Goal: Obtain resource: Download file/media

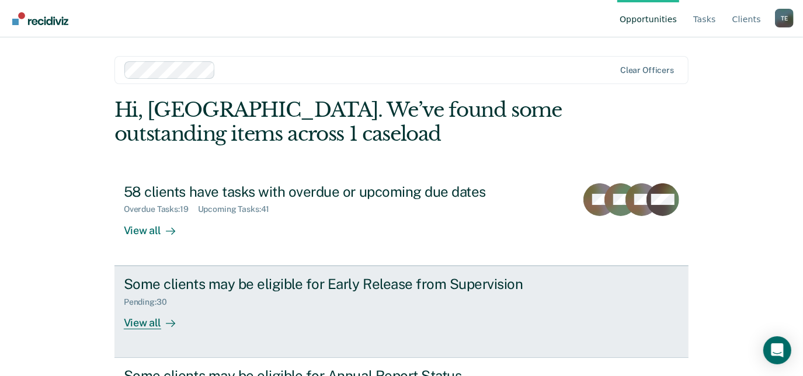
click at [211, 299] on div "Pending : 30" at bounding box center [329, 300] width 410 height 15
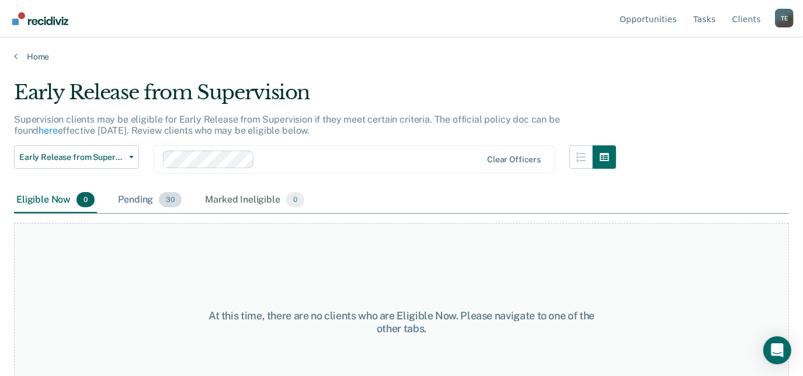
click at [162, 203] on span "30" at bounding box center [170, 199] width 23 height 15
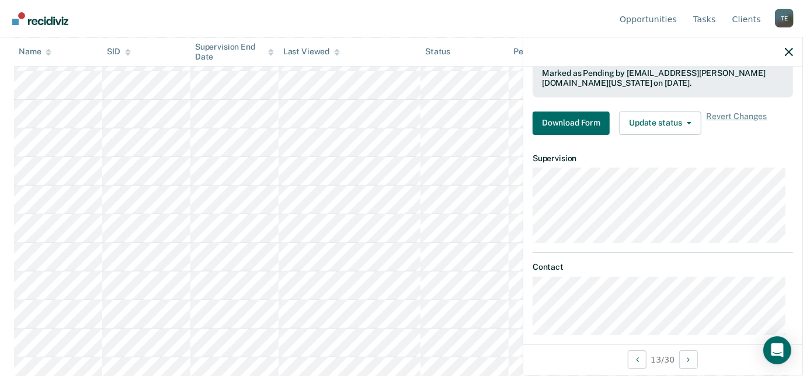
scroll to position [310, 0]
click at [577, 117] on button "Download Form" at bounding box center [571, 121] width 77 height 23
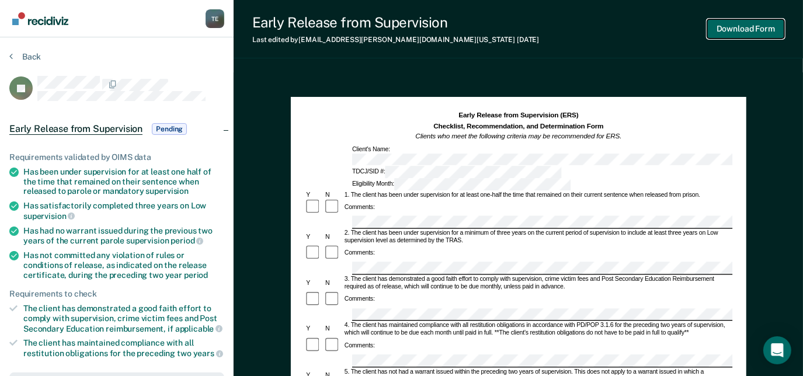
click at [725, 25] on button "Download Form" at bounding box center [745, 28] width 77 height 19
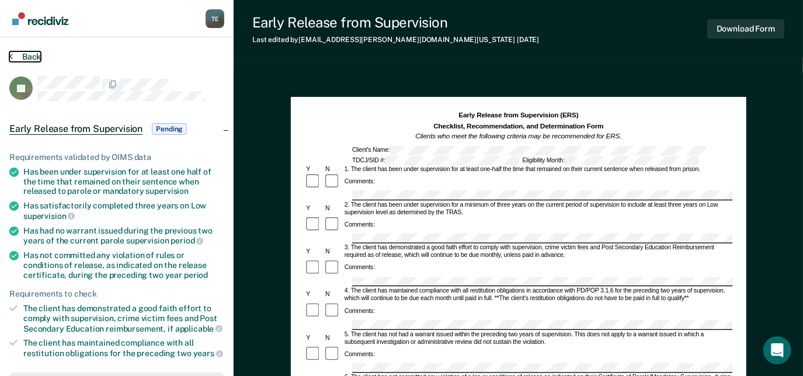
click at [35, 54] on button "Back" at bounding box center [25, 56] width 32 height 11
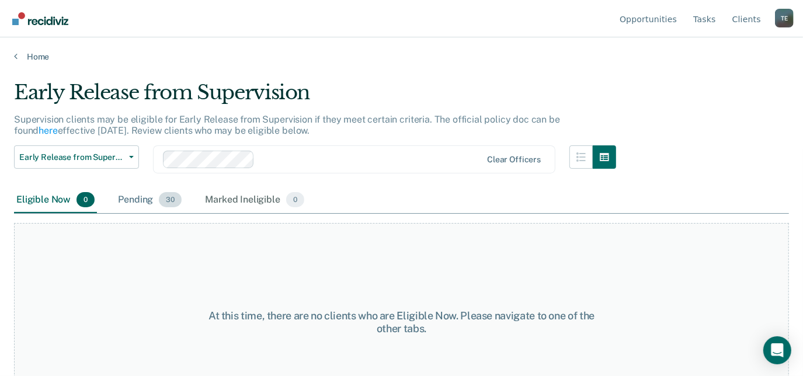
click at [138, 189] on div "Pending 30" at bounding box center [150, 200] width 68 height 26
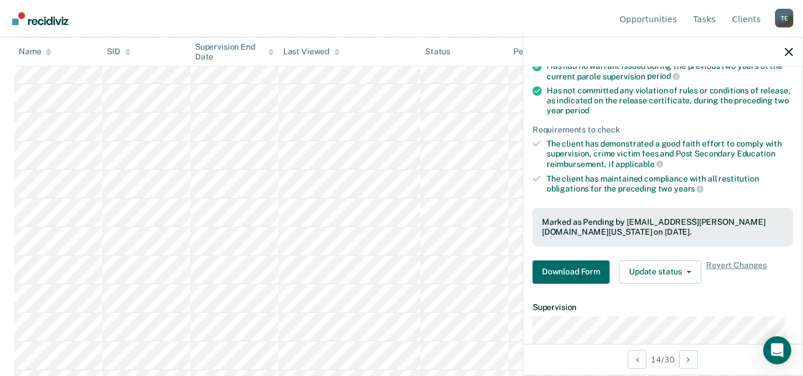
scroll to position [311, 0]
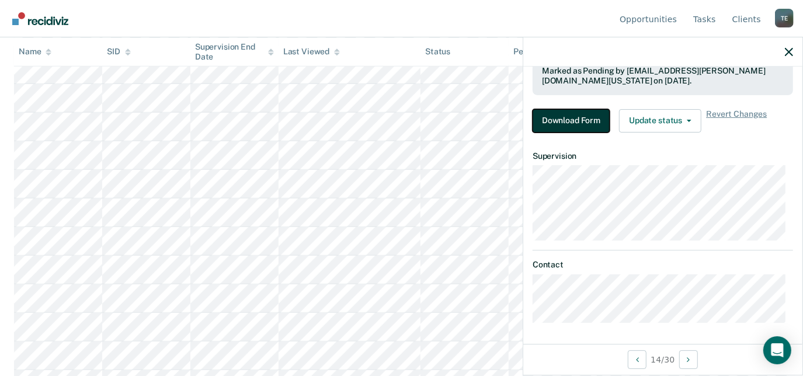
click at [583, 126] on button "Download Form" at bounding box center [571, 120] width 77 height 23
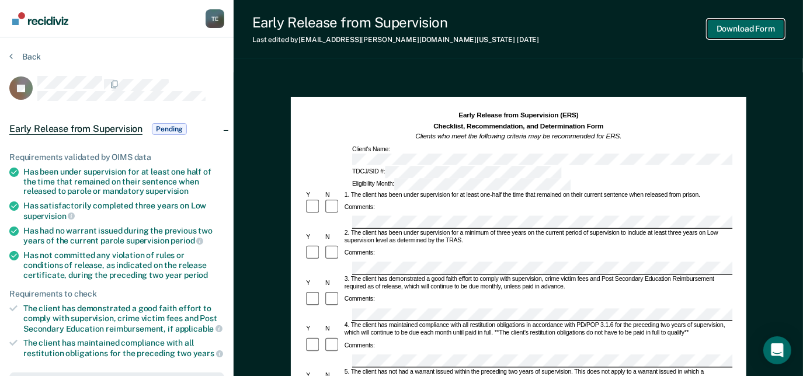
click at [749, 26] on button "Download Form" at bounding box center [745, 28] width 77 height 19
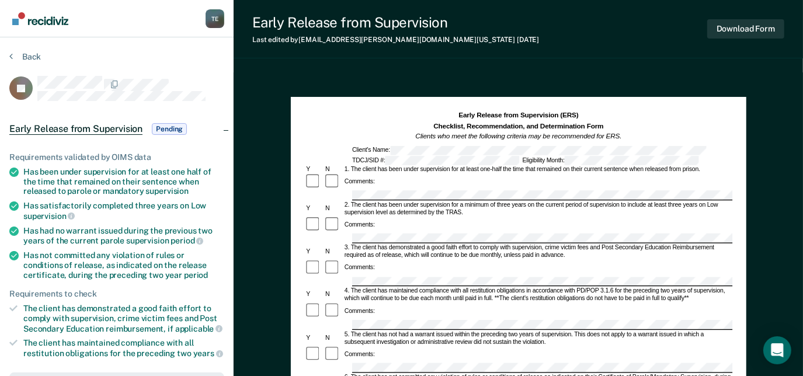
click at [169, 84] on div at bounding box center [130, 84] width 187 height 16
click at [16, 62] on div "Back" at bounding box center [116, 63] width 215 height 25
click at [17, 54] on button "Back" at bounding box center [25, 56] width 32 height 11
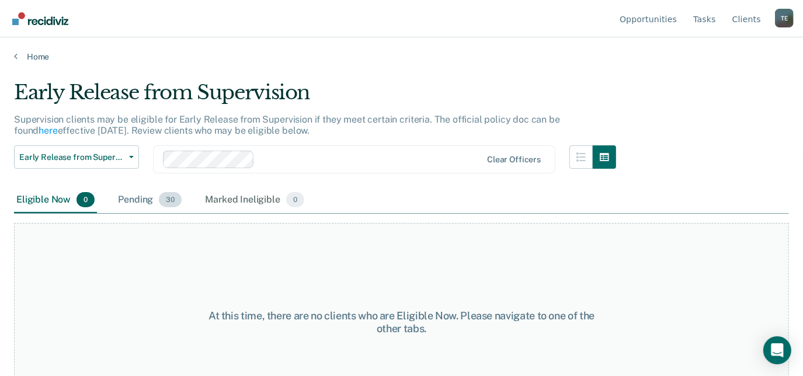
click at [165, 207] on span "30" at bounding box center [170, 199] width 23 height 15
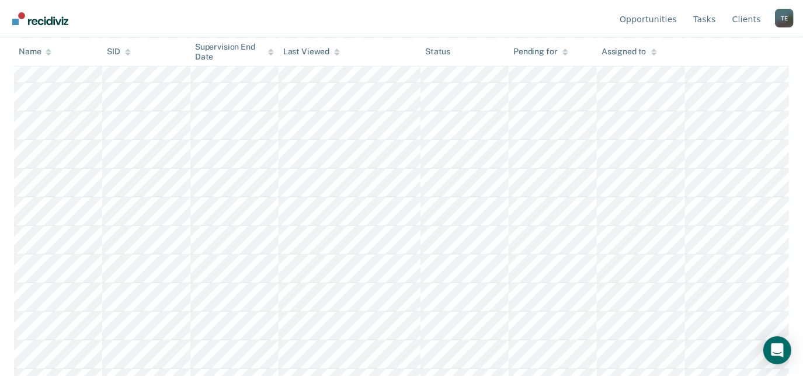
scroll to position [505, 0]
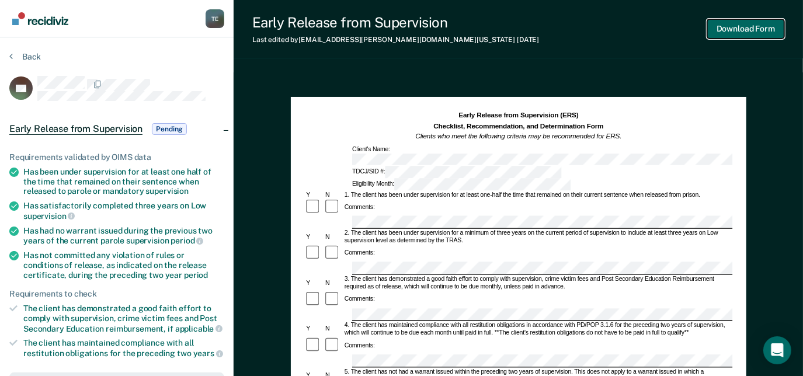
click at [752, 28] on button "Download Form" at bounding box center [745, 28] width 77 height 19
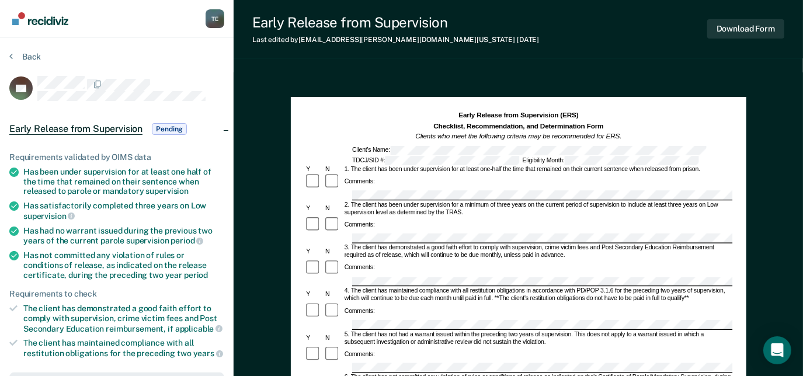
click at [19, 62] on div "Back" at bounding box center [116, 63] width 215 height 25
click at [19, 51] on section "Back AV Early Release from Supervision Pending Requirements validated by OIMS d…" at bounding box center [117, 359] width 234 height 644
click at [19, 56] on button "Back" at bounding box center [25, 56] width 32 height 11
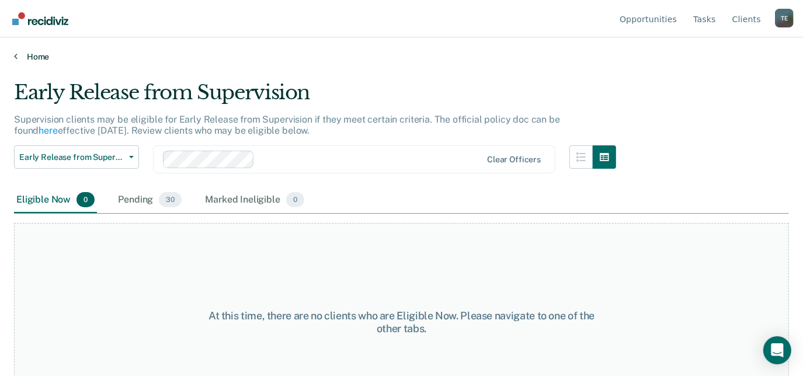
click at [19, 57] on link "Home" at bounding box center [401, 56] width 775 height 11
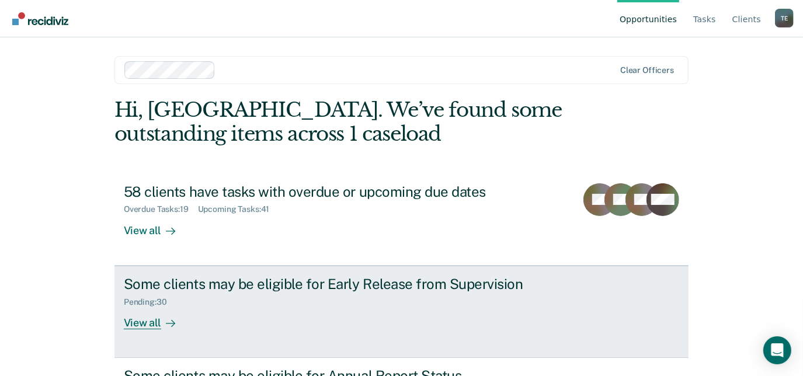
click at [211, 285] on div "Some clients may be eligible for Early Release from Supervision" at bounding box center [329, 284] width 410 height 17
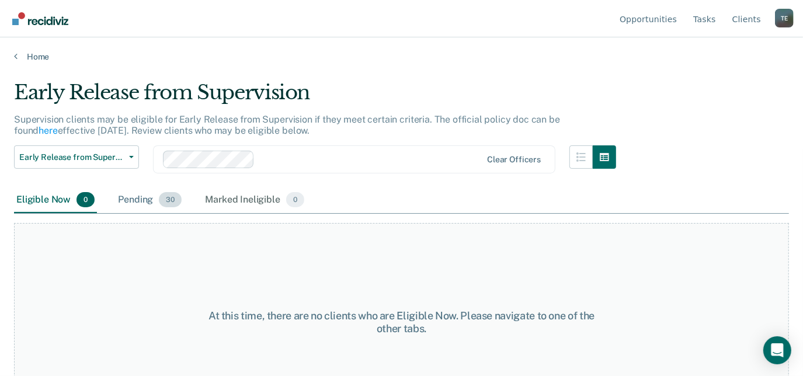
click at [176, 208] on div "Pending 30" at bounding box center [150, 200] width 68 height 26
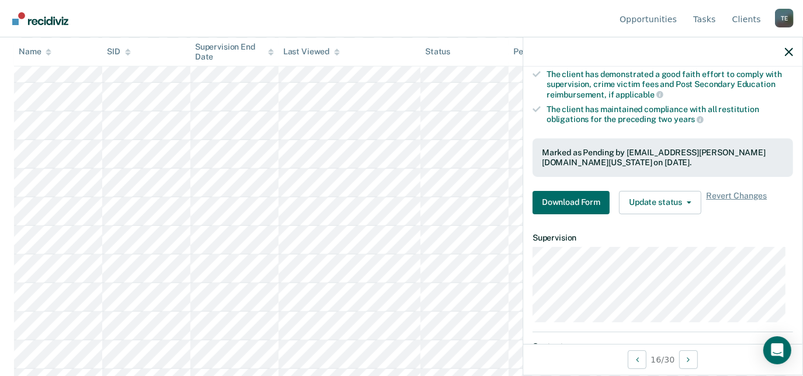
scroll to position [724, 0]
click at [552, 201] on button "Download Form" at bounding box center [571, 202] width 77 height 23
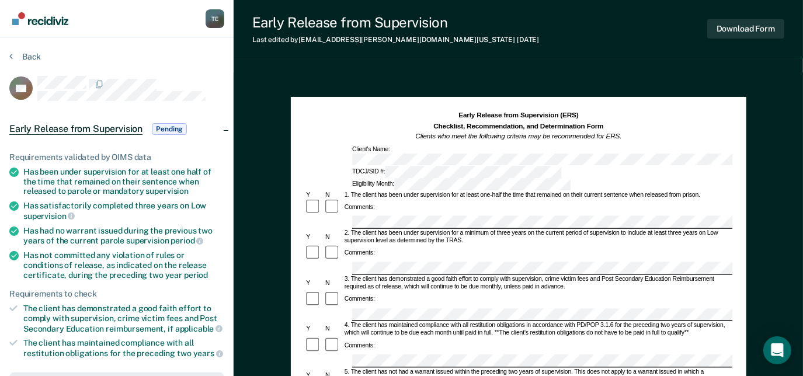
click at [552, 230] on div "2. The client has been under supervision for a minimum of three years on the cu…" at bounding box center [538, 237] width 390 height 15
click at [736, 36] on button "Download Form" at bounding box center [745, 28] width 77 height 19
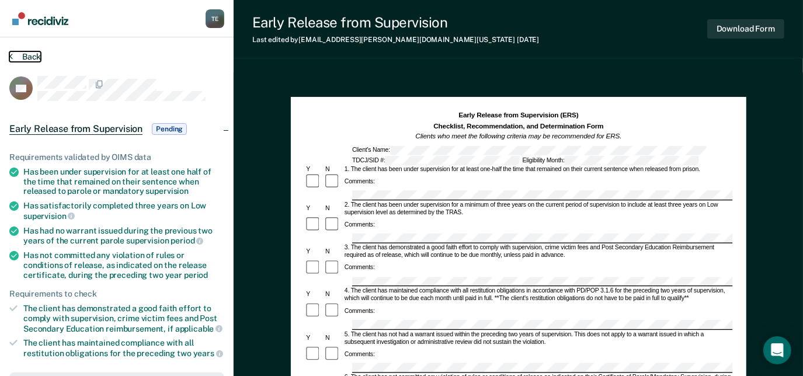
click at [27, 55] on button "Back" at bounding box center [25, 56] width 32 height 11
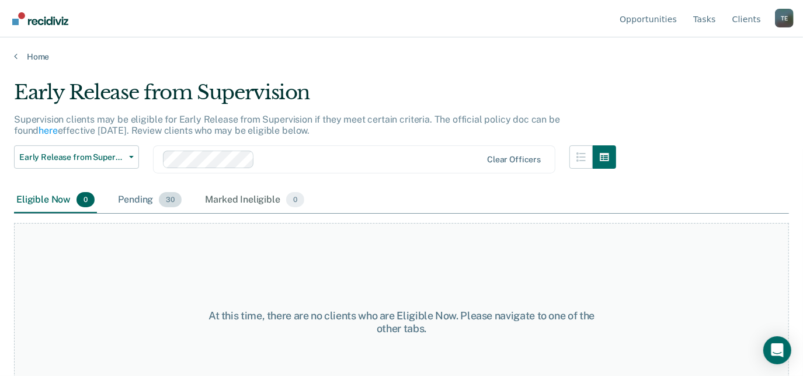
click at [137, 187] on div "Pending 30" at bounding box center [150, 200] width 68 height 26
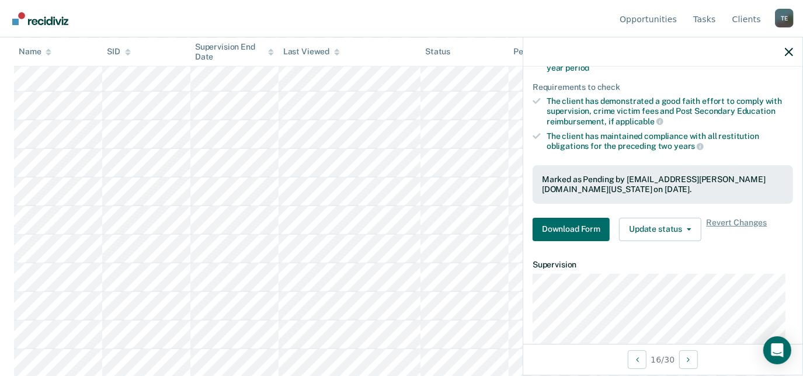
scroll to position [311, 0]
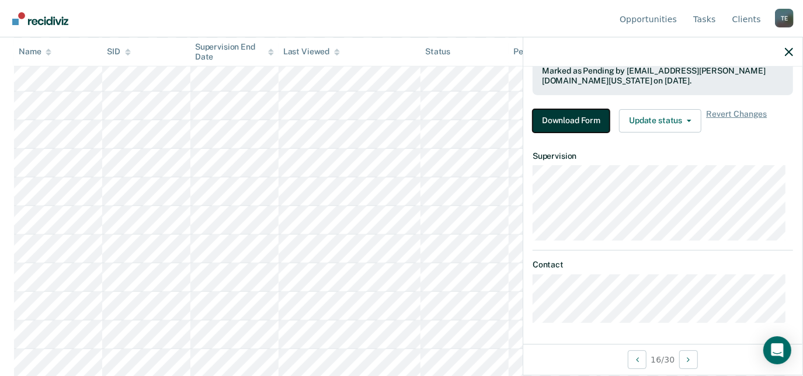
click at [583, 116] on button "Download Form" at bounding box center [571, 120] width 77 height 23
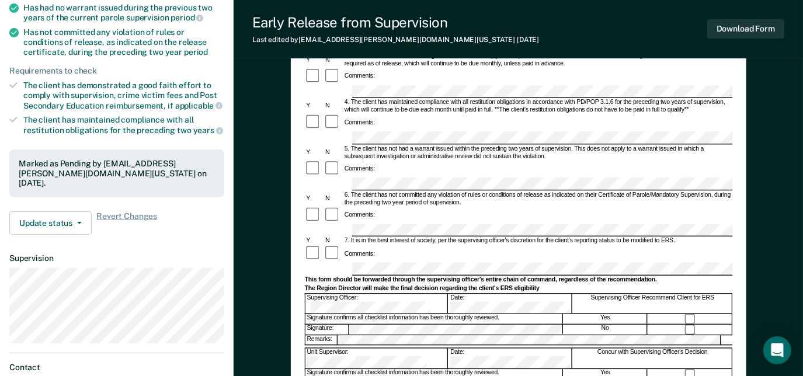
scroll to position [224, 0]
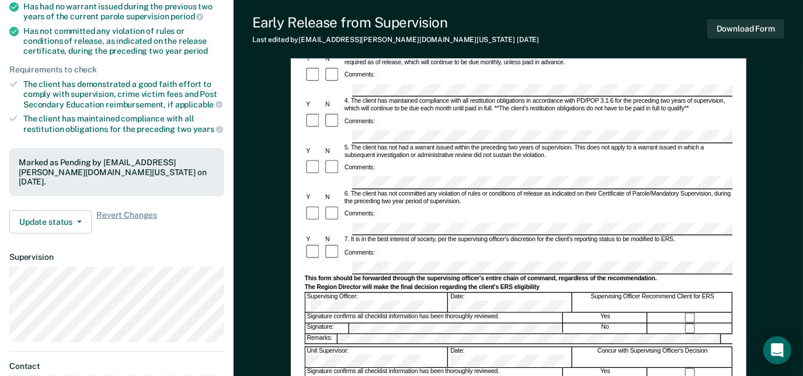
click at [328, 238] on form "Early Release from Supervision (ERS) Checklist, Recommendation, and Determinati…" at bounding box center [518, 230] width 428 height 686
click at [735, 39] on div "Download Form" at bounding box center [745, 29] width 77 height 30
click at [733, 33] on button "Download Form" at bounding box center [745, 28] width 77 height 19
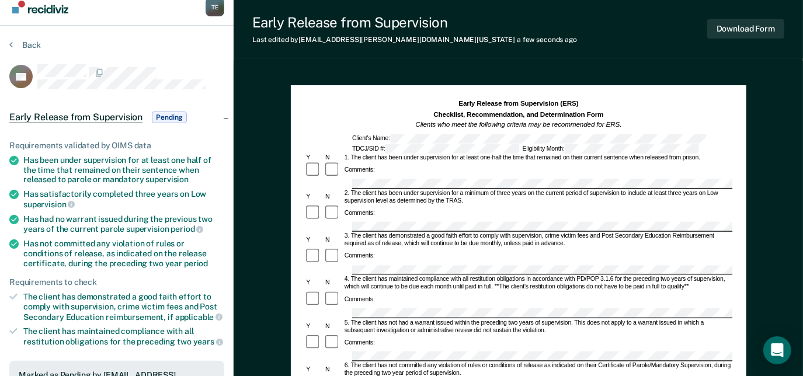
scroll to position [9, 0]
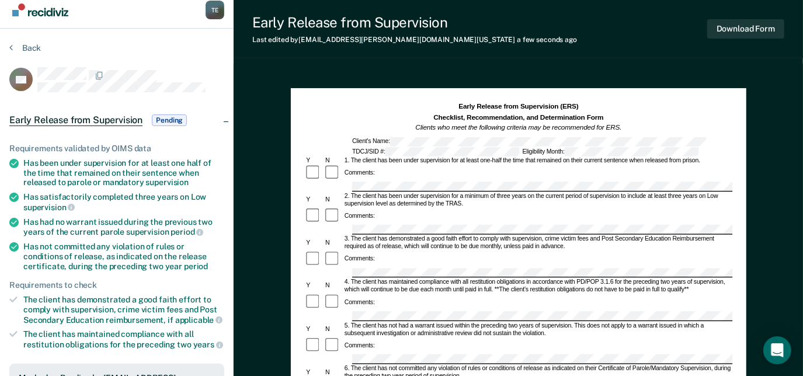
click at [22, 40] on section "Back TD Early Release from Supervision Pending Requirements validated by OIMS d…" at bounding box center [117, 346] width 234 height 635
click at [26, 48] on button "Back" at bounding box center [25, 48] width 32 height 11
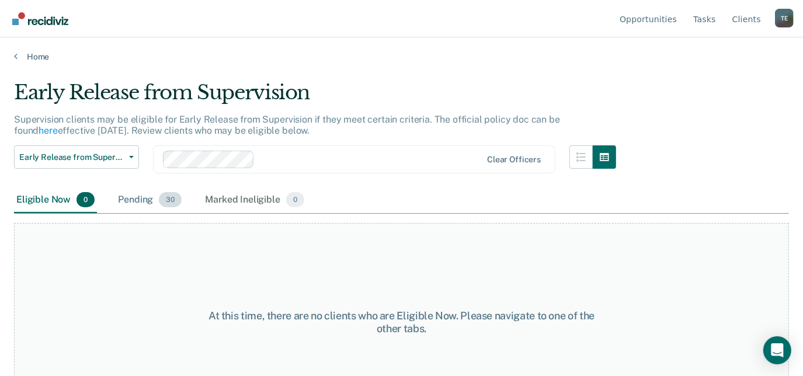
click at [153, 199] on div "Pending 30" at bounding box center [150, 200] width 68 height 26
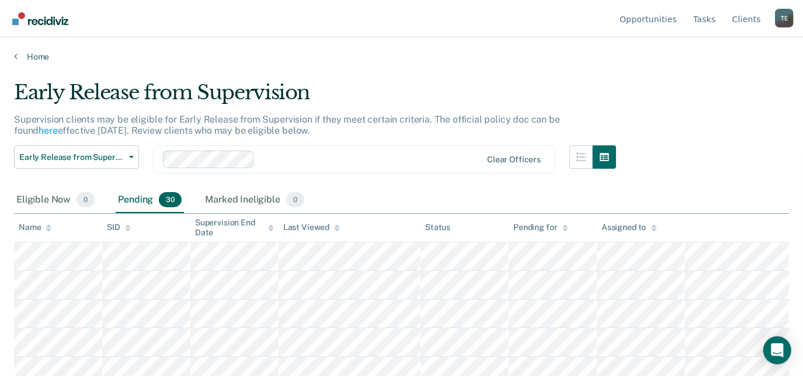
click at [801, 63] on main "Early Release from Supervision Supervision clients may be eligible for Early Re…" at bounding box center [401, 217] width 803 height 311
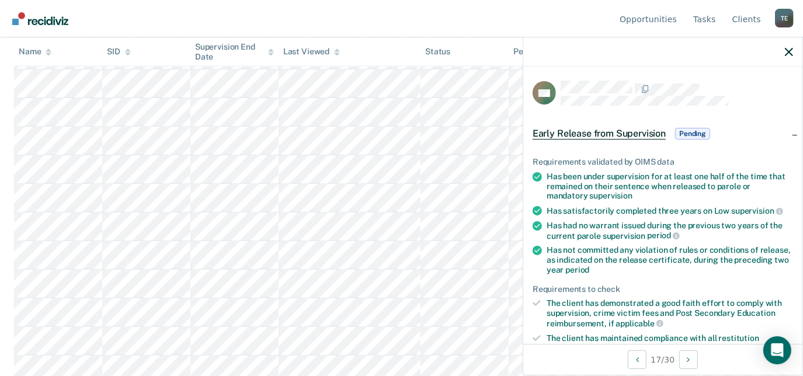
scroll to position [311, 0]
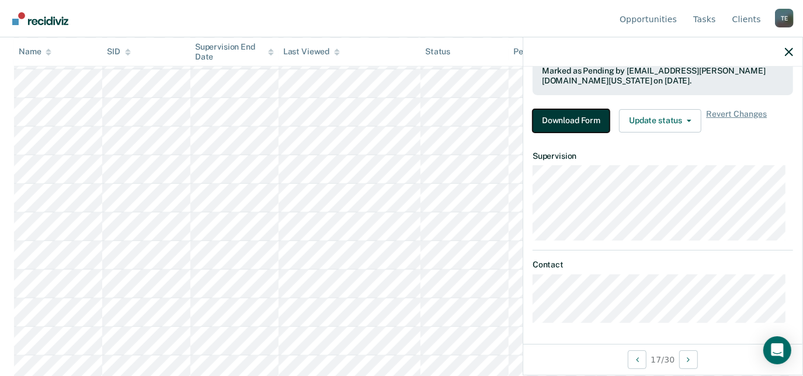
click at [570, 118] on button "Download Form" at bounding box center [571, 120] width 77 height 23
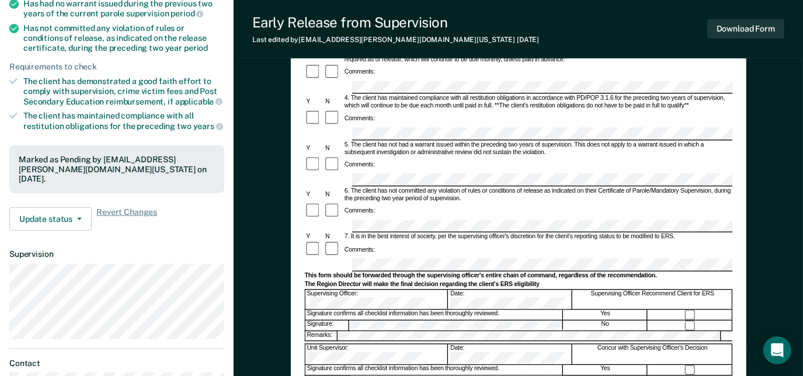
scroll to position [233, 0]
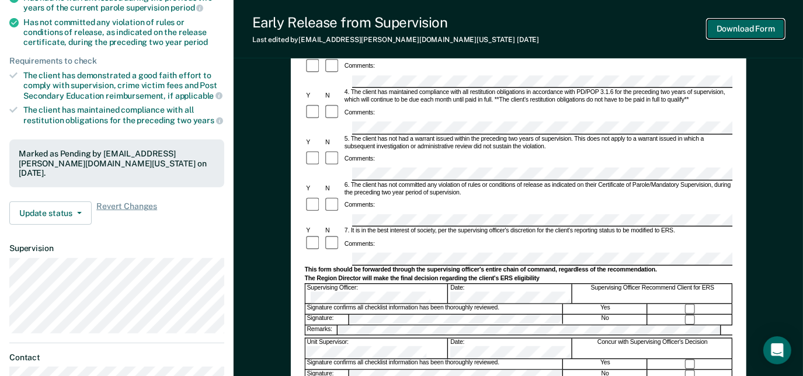
click at [750, 29] on button "Download Form" at bounding box center [745, 28] width 77 height 19
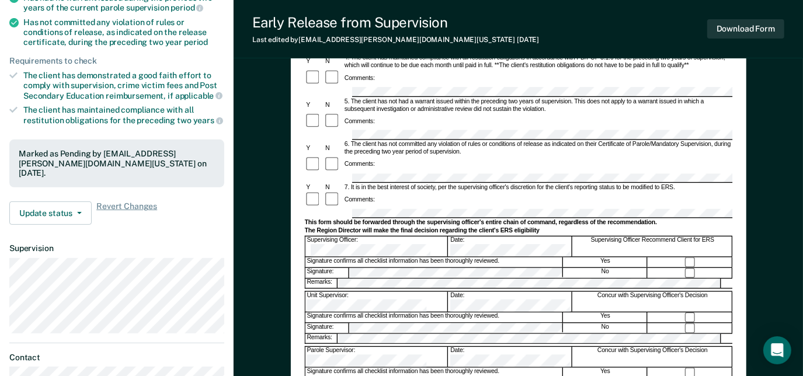
click at [343, 209] on div at bounding box center [518, 214] width 428 height 10
click at [753, 29] on button "Download Form" at bounding box center [745, 28] width 77 height 19
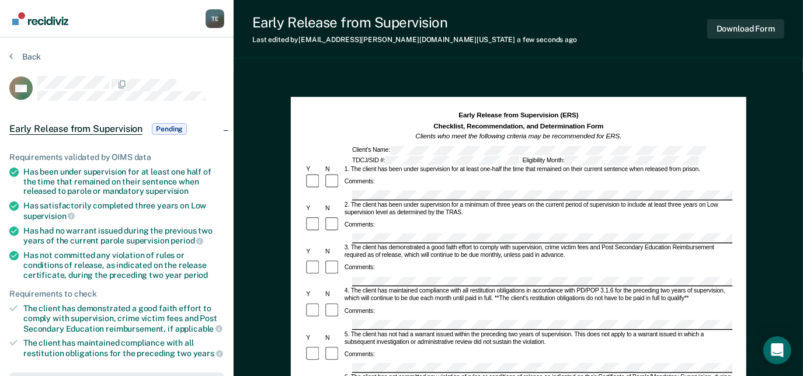
click at [30, 48] on section "Back GA Early Release from Supervision Pending Requirements validated by OIMS d…" at bounding box center [117, 354] width 234 height 635
click at [23, 51] on button "Back" at bounding box center [25, 56] width 32 height 11
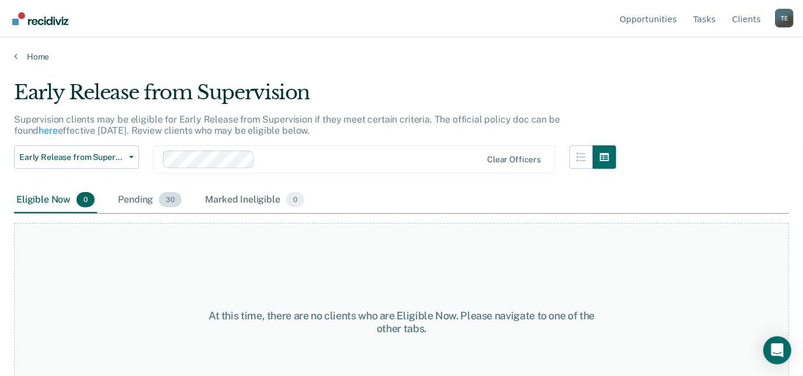
click at [155, 209] on div "Pending 30" at bounding box center [150, 200] width 68 height 26
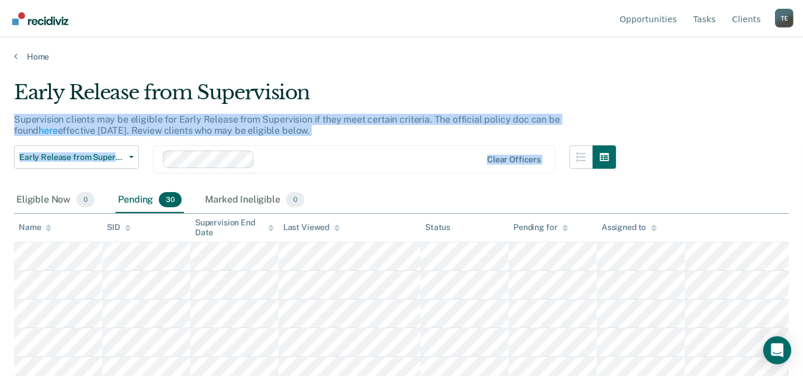
drag, startPoint x: 727, startPoint y: 151, endPoint x: 811, endPoint y: 72, distance: 114.8
click at [803, 72] on html "Looks like you’re using Internet Explorer 11. For faster loading and a better e…" at bounding box center [401, 188] width 803 height 376
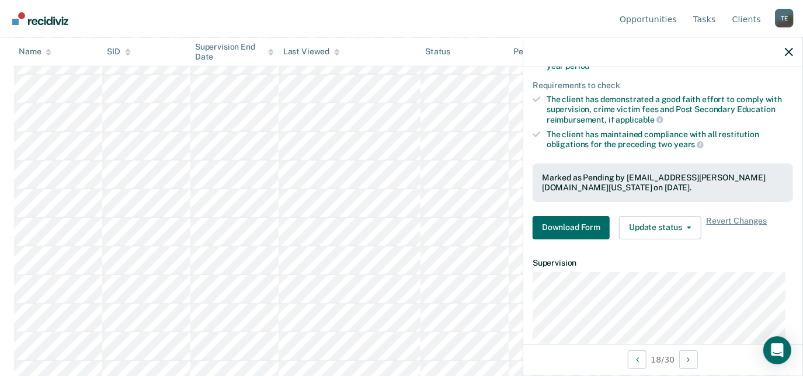
scroll to position [241, 0]
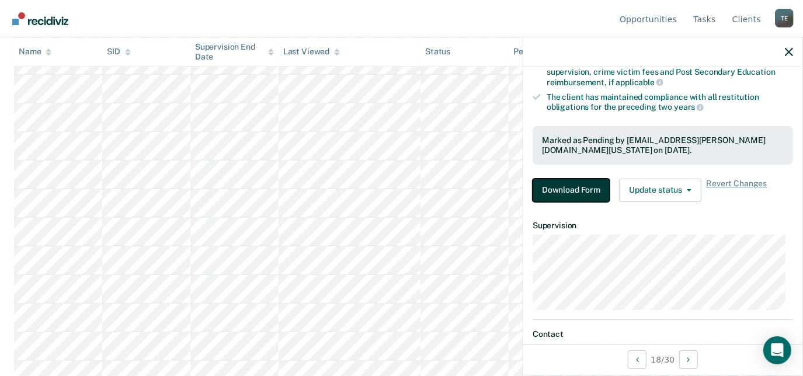
click at [565, 188] on button "Download Form" at bounding box center [571, 190] width 77 height 23
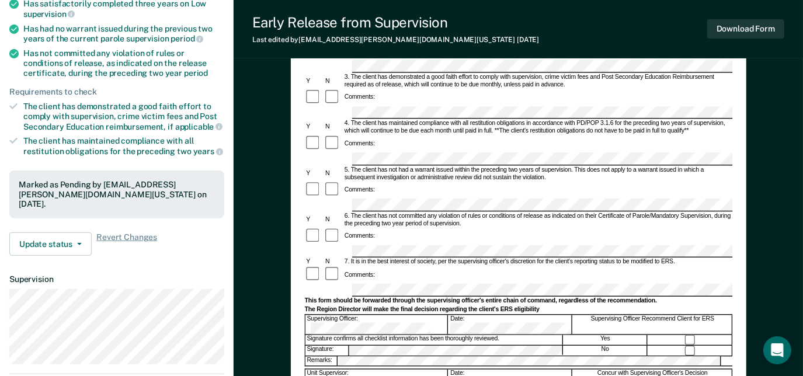
scroll to position [213, 0]
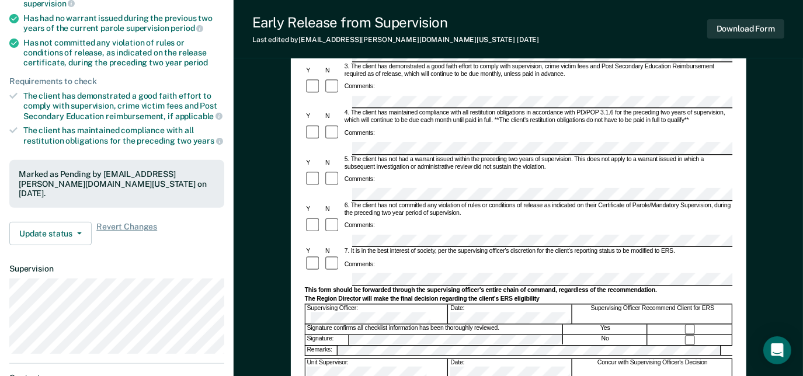
click at [355, 214] on form "Early Release from Supervision (ERS) Checklist, Recommendation, and Determinati…" at bounding box center [518, 241] width 428 height 686
click at [362, 230] on form "Early Release from Supervision (ERS) Checklist, Recommendation, and Determinati…" at bounding box center [518, 241] width 428 height 686
click at [717, 35] on button "Download Form" at bounding box center [745, 28] width 77 height 19
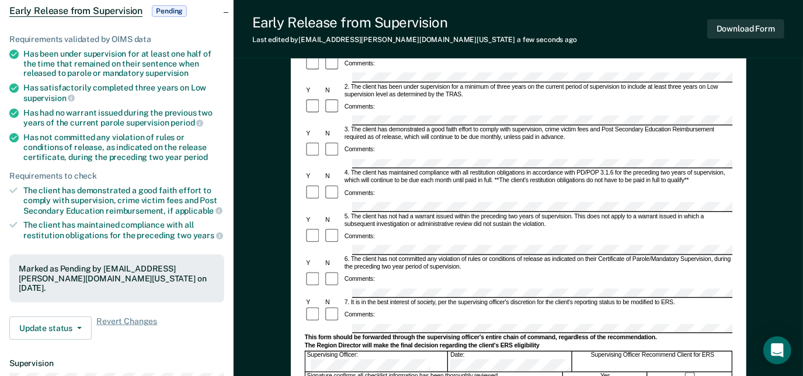
scroll to position [0, 0]
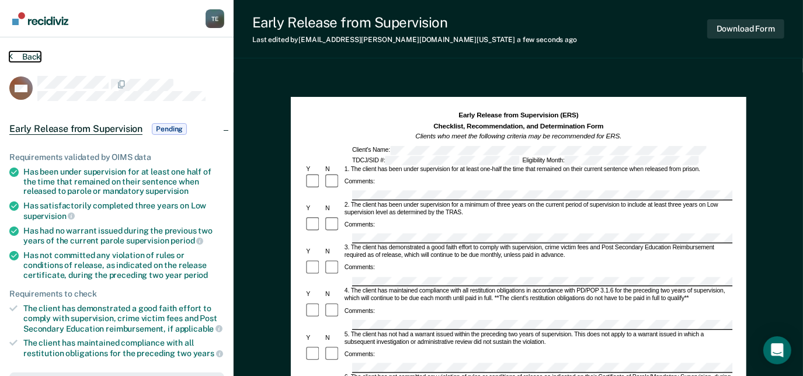
click at [18, 59] on button "Back" at bounding box center [25, 56] width 32 height 11
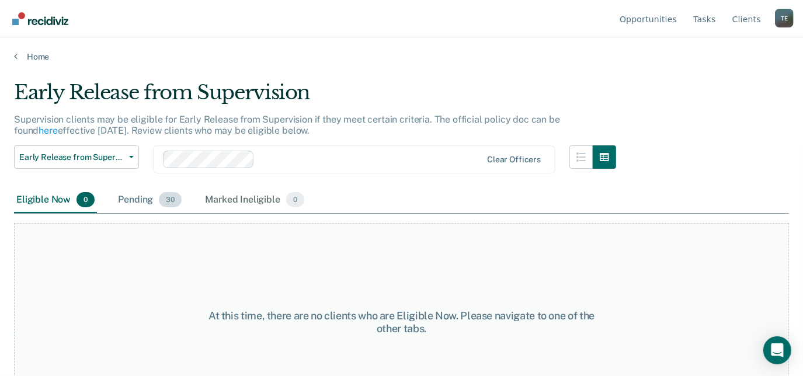
click at [128, 194] on div "Pending 30" at bounding box center [150, 200] width 68 height 26
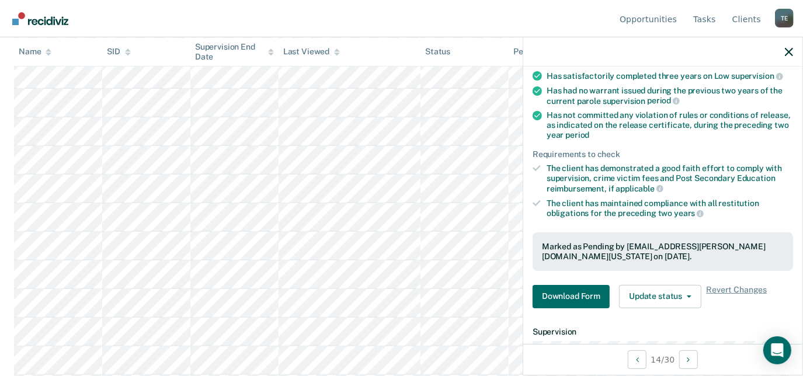
scroll to position [140, 0]
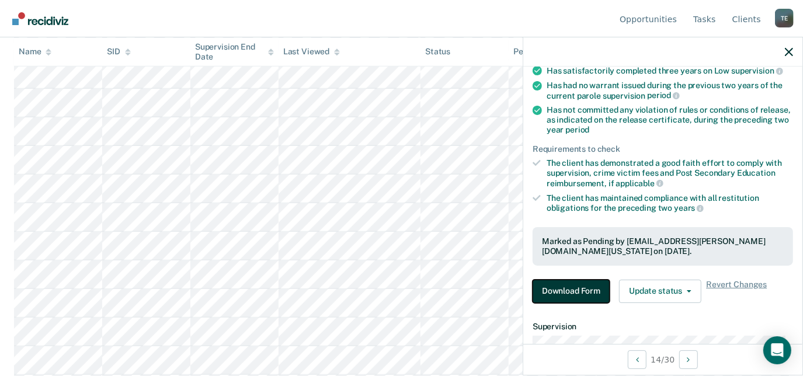
click at [583, 284] on button "Download Form" at bounding box center [571, 291] width 77 height 23
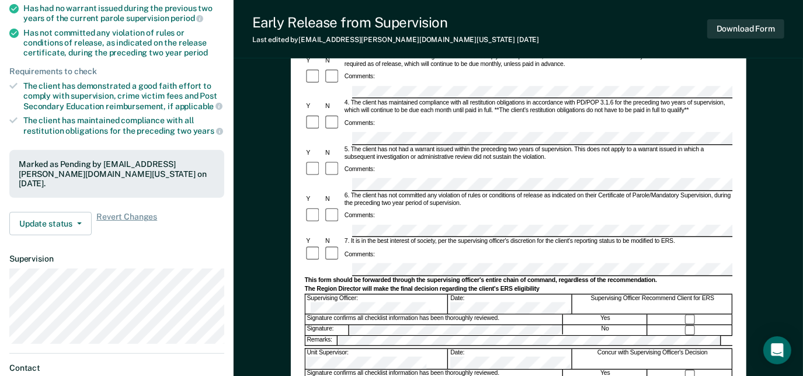
scroll to position [224, 0]
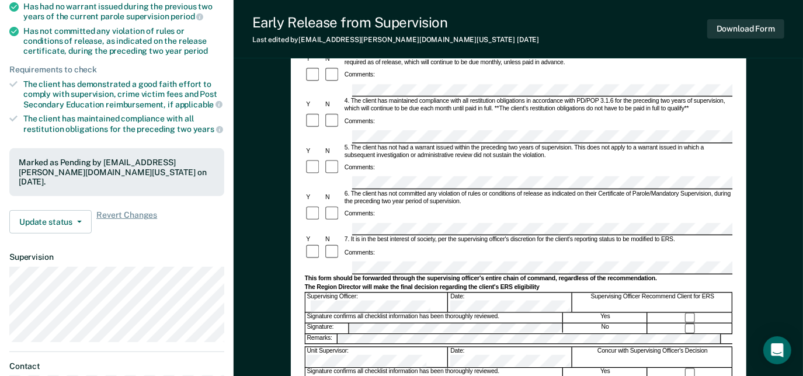
click at [344, 254] on form "Early Release from Supervision (ERS) Checklist, Recommendation, and Determinati…" at bounding box center [518, 230] width 428 height 686
click at [736, 26] on button "Download Form" at bounding box center [745, 28] width 77 height 19
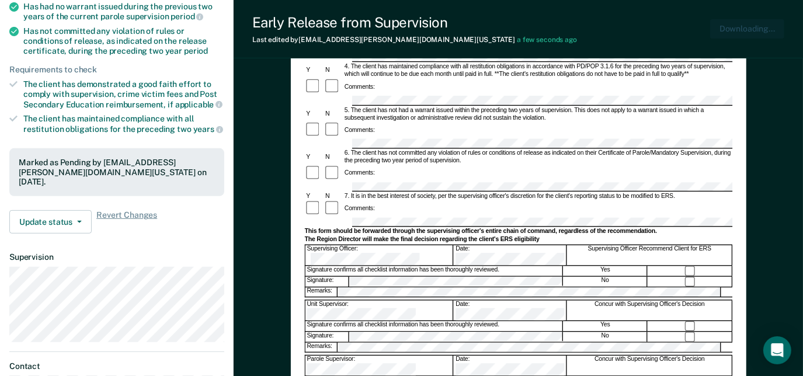
scroll to position [0, 0]
